Goal: Transaction & Acquisition: Subscribe to service/newsletter

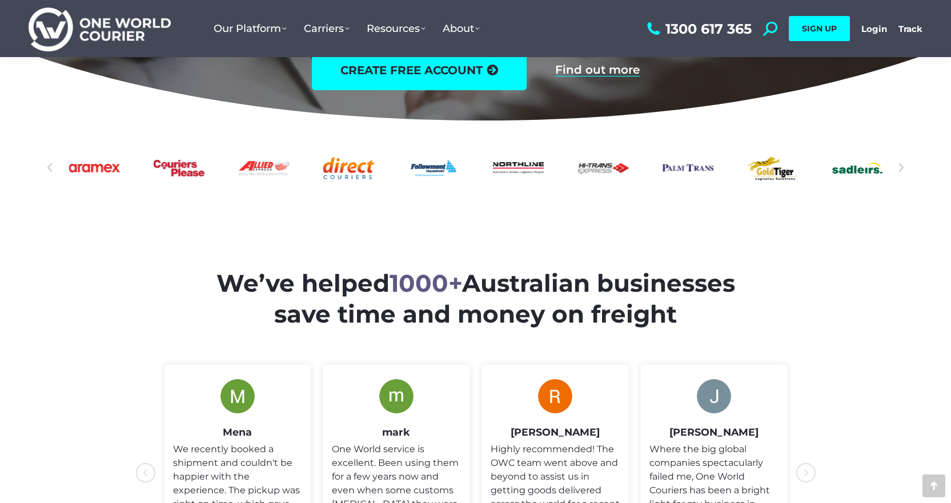
scroll to position [343, 0]
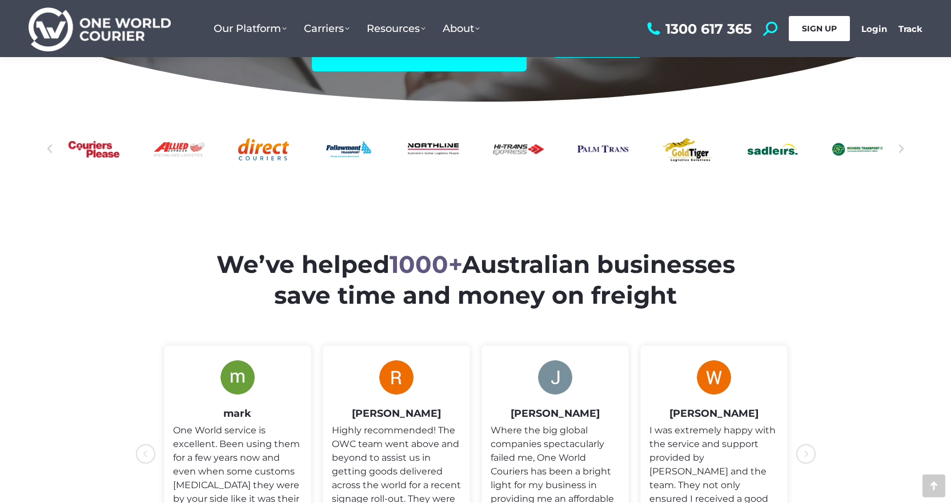
click at [813, 27] on span "SIGN UP" at bounding box center [819, 28] width 35 height 10
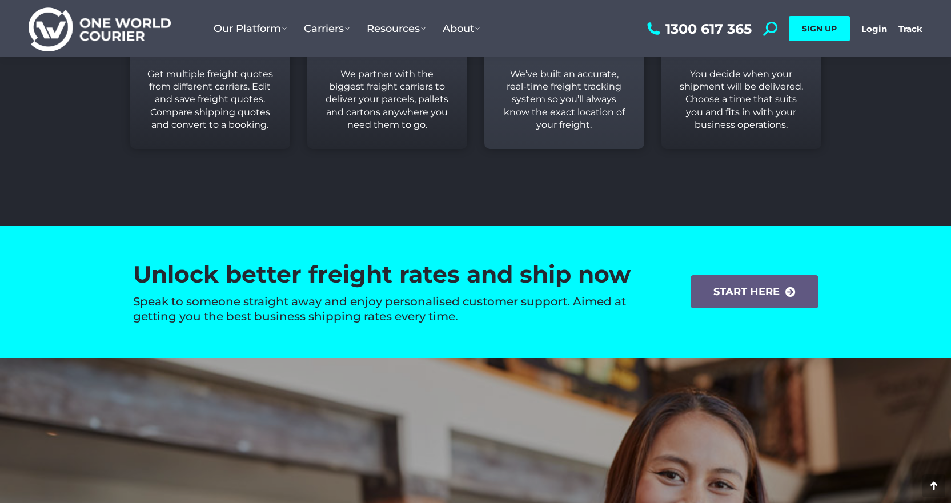
scroll to position [1600, 0]
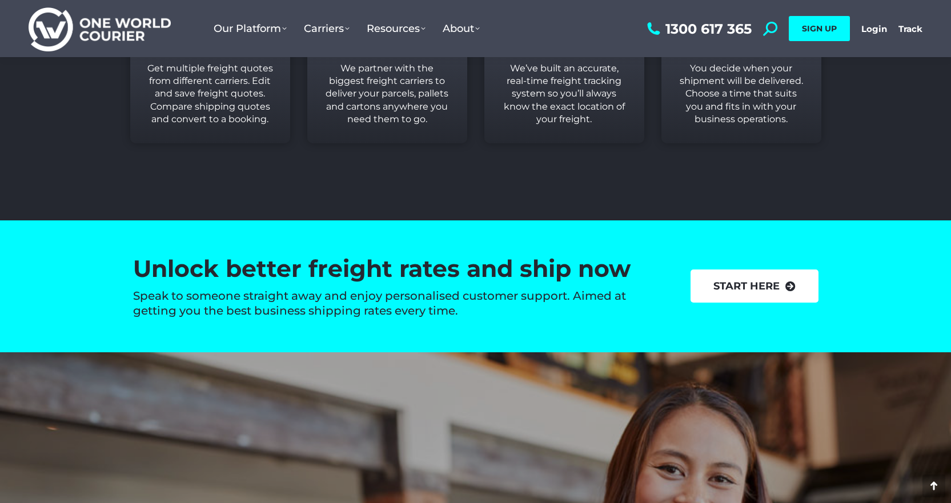
click at [767, 281] on link "start here" at bounding box center [755, 286] width 128 height 33
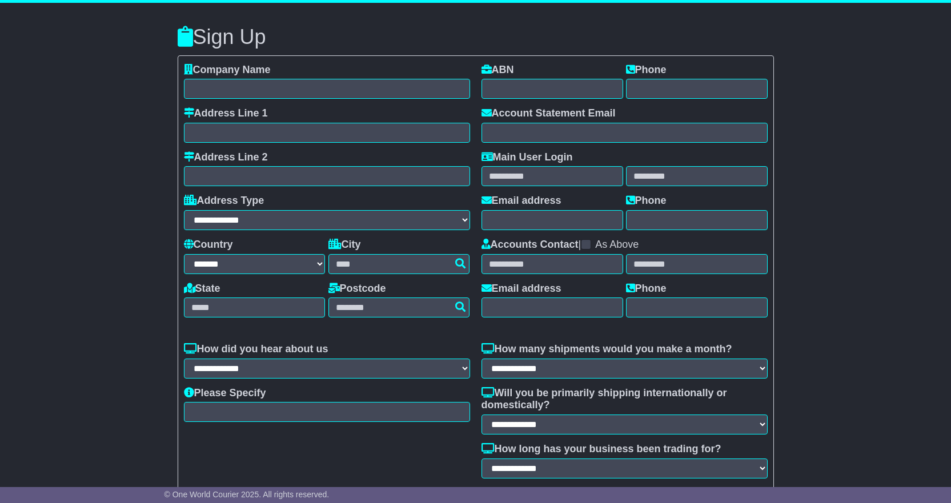
select select "**"
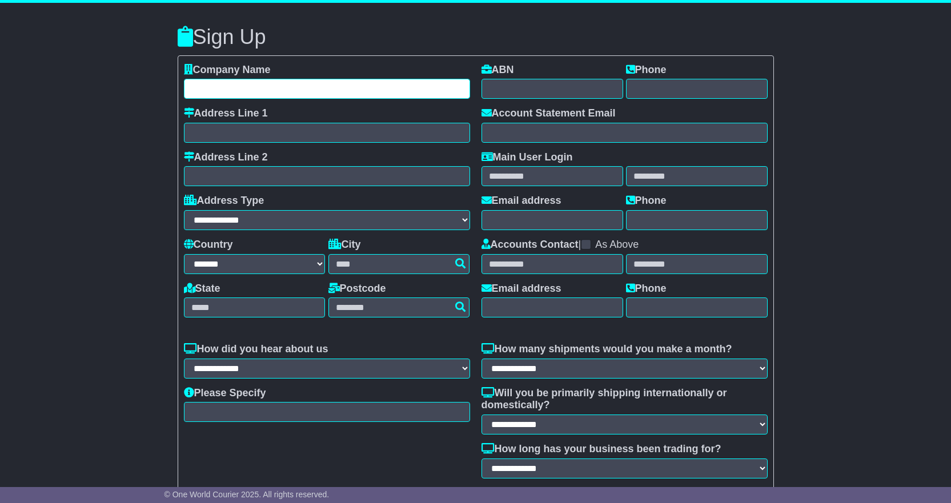
click at [315, 93] on input "text" at bounding box center [327, 89] width 286 height 20
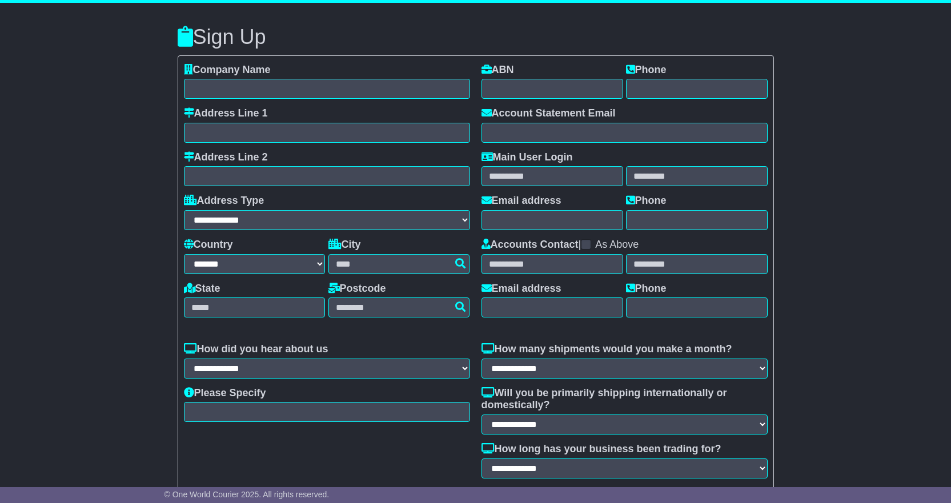
click at [269, 121] on div "Address Line 1" at bounding box center [327, 124] width 286 height 35
